Goal: Task Accomplishment & Management: Manage account settings

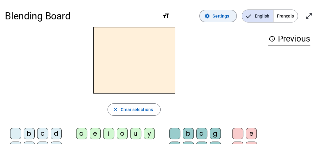
click at [220, 18] on span "Settings" at bounding box center [221, 15] width 17 height 7
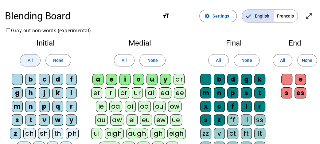
click at [30, 60] on span "All" at bounding box center [30, 60] width 5 height 7
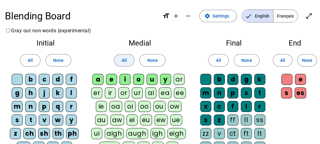
drag, startPoint x: 124, startPoint y: 58, endPoint x: 152, endPoint y: 61, distance: 28.7
click at [124, 58] on span "All" at bounding box center [124, 60] width 5 height 7
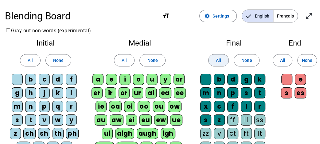
click at [222, 60] on span at bounding box center [219, 60] width 20 height 15
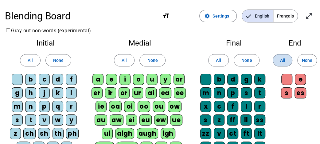
click at [281, 55] on span at bounding box center [282, 60] width 19 height 15
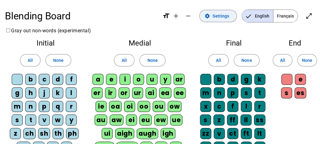
click at [219, 17] on span "Settings" at bounding box center [221, 15] width 17 height 7
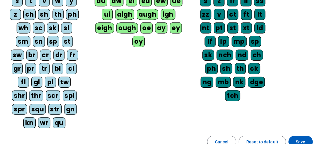
scroll to position [183, 0]
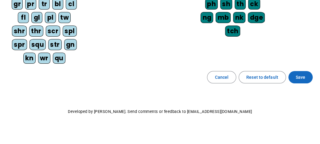
click at [297, 73] on span "Save" at bounding box center [301, 76] width 10 height 7
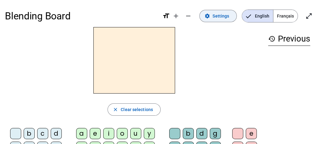
click at [229, 18] on span "Settings" at bounding box center [221, 15] width 17 height 7
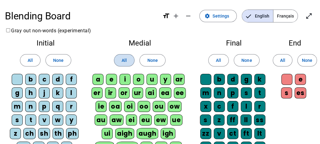
click at [124, 58] on span "All" at bounding box center [124, 60] width 5 height 7
click at [141, 58] on span at bounding box center [152, 60] width 25 height 15
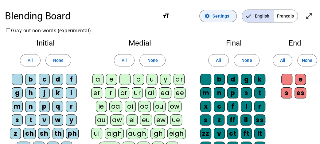
click at [224, 21] on span at bounding box center [218, 16] width 37 height 15
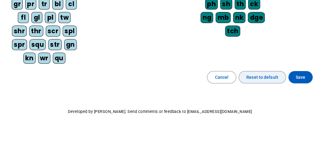
click at [263, 73] on span "Reset to default" at bounding box center [262, 76] width 32 height 7
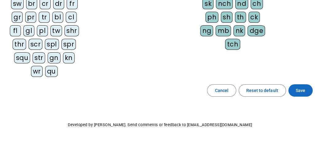
click at [297, 87] on span "Save" at bounding box center [301, 90] width 10 height 7
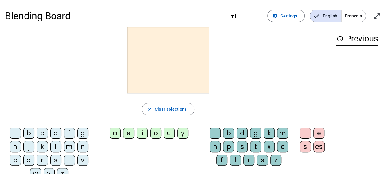
click at [113, 134] on div "a" at bounding box center [115, 133] width 11 height 11
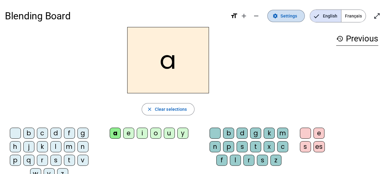
click at [300, 21] on span at bounding box center [286, 16] width 37 height 15
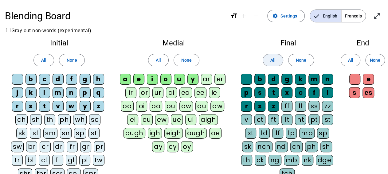
click at [278, 62] on span at bounding box center [273, 60] width 20 height 15
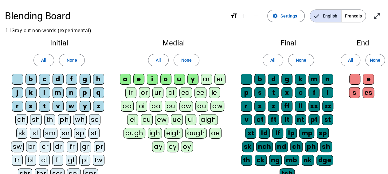
scroll to position [101, 0]
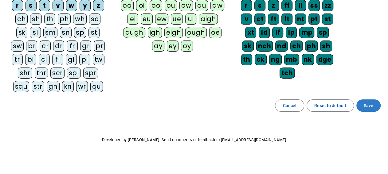
click at [320, 109] on span at bounding box center [368, 105] width 24 height 15
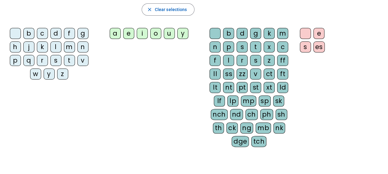
scroll to position [101, 0]
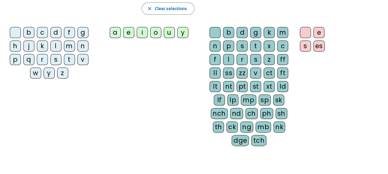
click at [258, 47] on div "t" at bounding box center [255, 46] width 11 height 11
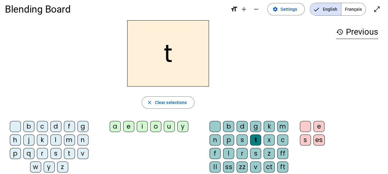
scroll to position [5, 0]
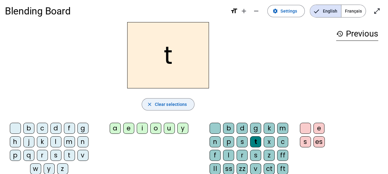
click at [179, 108] on span "button" at bounding box center [168, 104] width 53 height 15
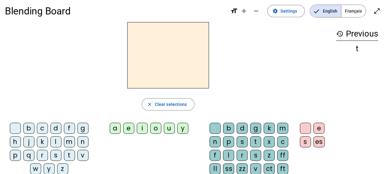
click at [113, 128] on div "a" at bounding box center [115, 128] width 11 height 11
click at [257, 140] on div "t" at bounding box center [255, 141] width 11 height 11
click at [54, 143] on div "s" at bounding box center [55, 155] width 11 height 11
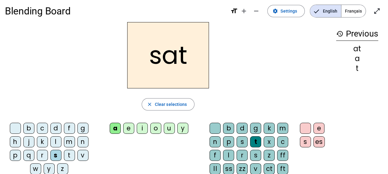
click at [72, 143] on div "m" at bounding box center [69, 141] width 11 height 11
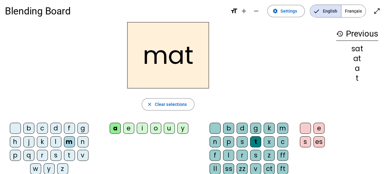
click at [223, 143] on letter-bubble "n" at bounding box center [217, 143] width 14 height 14
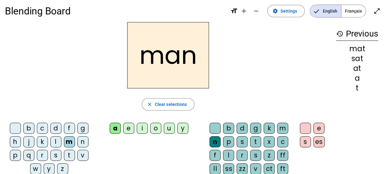
click at [228, 142] on div "p" at bounding box center [228, 141] width 11 height 11
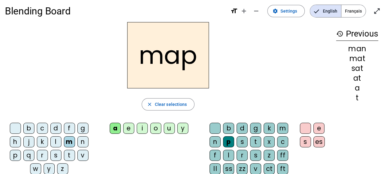
click at [84, 140] on div "n" at bounding box center [82, 141] width 11 height 11
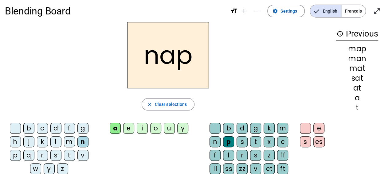
click at [254, 125] on div "g" at bounding box center [255, 128] width 11 height 11
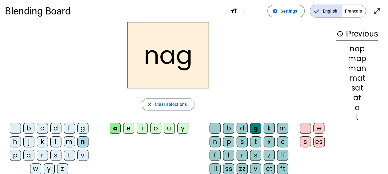
click at [54, 143] on div "s" at bounding box center [55, 155] width 11 height 11
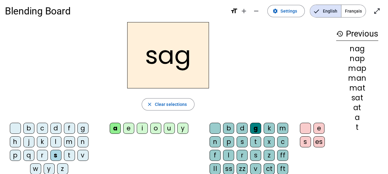
click at [42, 143] on div "r" at bounding box center [42, 155] width 11 height 11
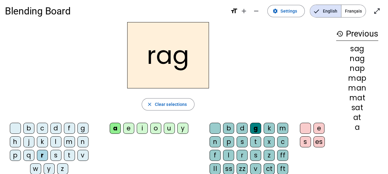
click at [255, 140] on div "t" at bounding box center [255, 141] width 11 height 11
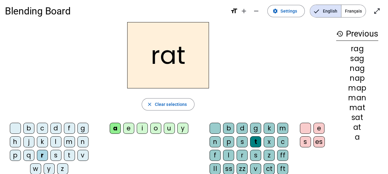
click at [68, 126] on div "f" at bounding box center [69, 128] width 11 height 11
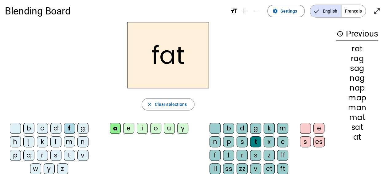
scroll to position [37, 0]
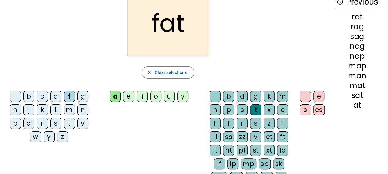
click at [272, 113] on div "x" at bounding box center [269, 109] width 11 height 11
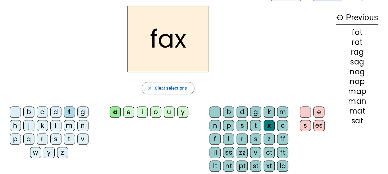
scroll to position [5, 0]
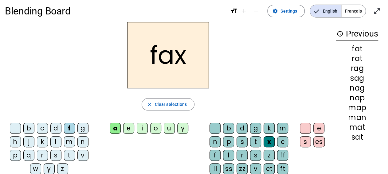
click at [70, 140] on div "m" at bounding box center [69, 141] width 11 height 11
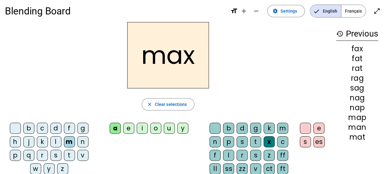
click at [243, 128] on div "d" at bounding box center [242, 128] width 11 height 11
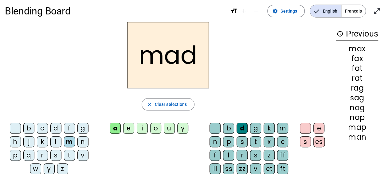
click at [56, 143] on div "s" at bounding box center [55, 155] width 11 height 11
